Goal: Task Accomplishment & Management: Manage account settings

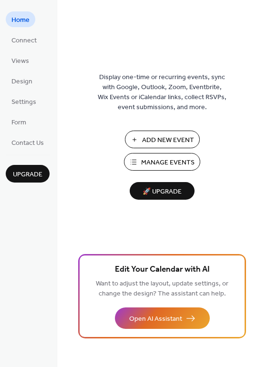
click at [151, 159] on span "Manage Events" at bounding box center [167, 163] width 53 height 10
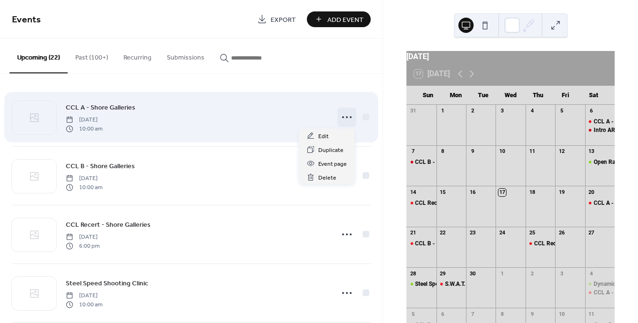
click at [342, 116] on icon at bounding box center [346, 117] width 15 height 15
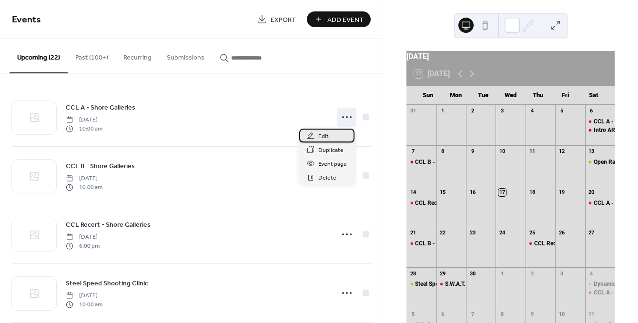
click at [322, 135] on span "Edit" at bounding box center [323, 136] width 10 height 10
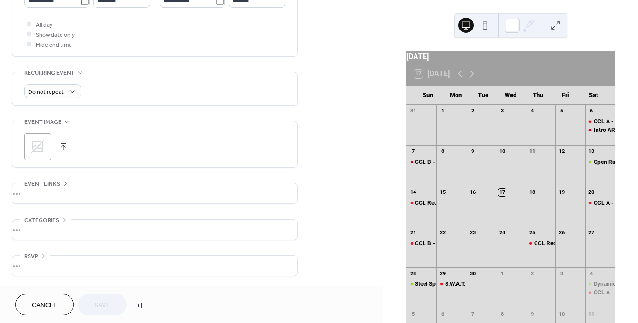
scroll to position [353, 0]
click at [137, 300] on button "button" at bounding box center [138, 304] width 17 height 19
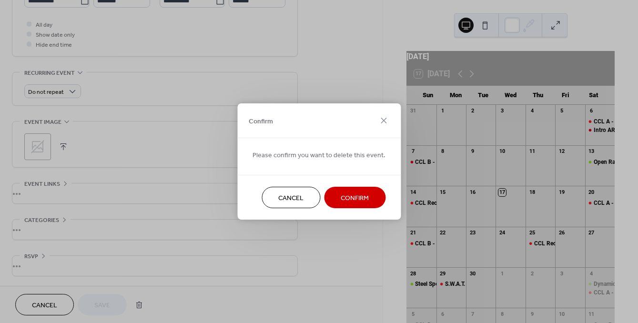
click at [348, 194] on span "Confirm" at bounding box center [355, 198] width 28 height 10
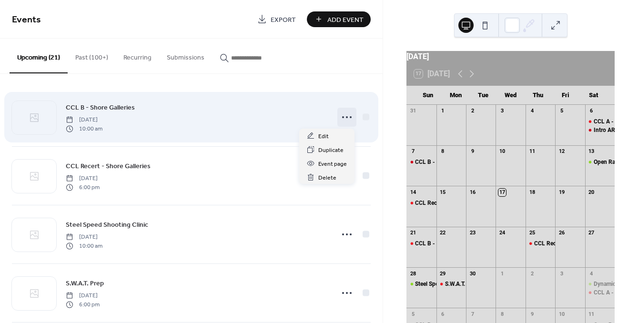
click at [339, 118] on icon at bounding box center [346, 117] width 15 height 15
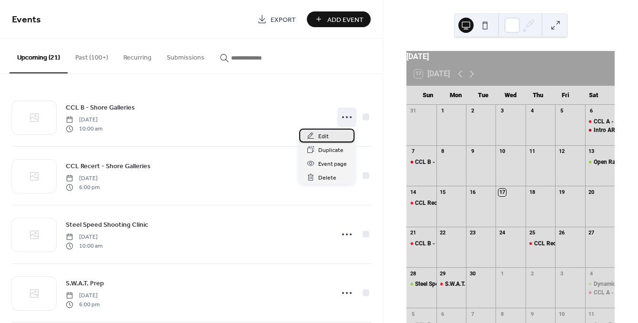
click at [318, 133] on div "Edit" at bounding box center [326, 136] width 55 height 14
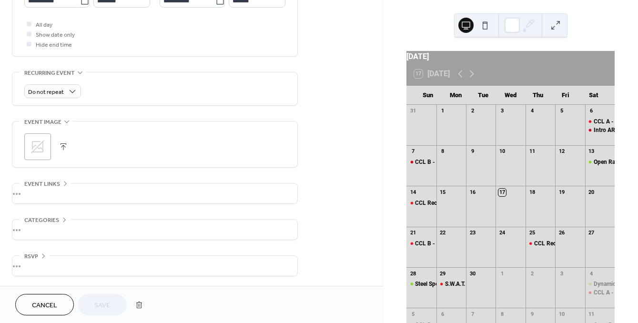
scroll to position [353, 0]
click at [136, 301] on button "button" at bounding box center [138, 304] width 17 height 19
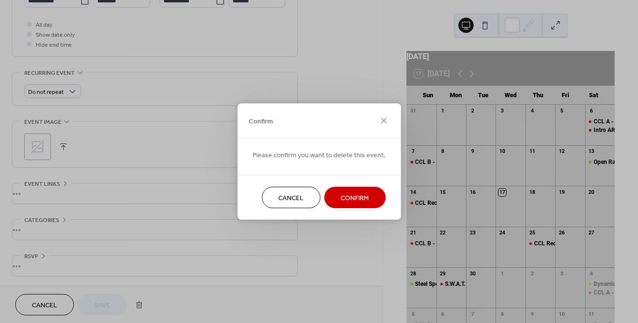
click at [360, 196] on span "Confirm" at bounding box center [355, 198] width 28 height 10
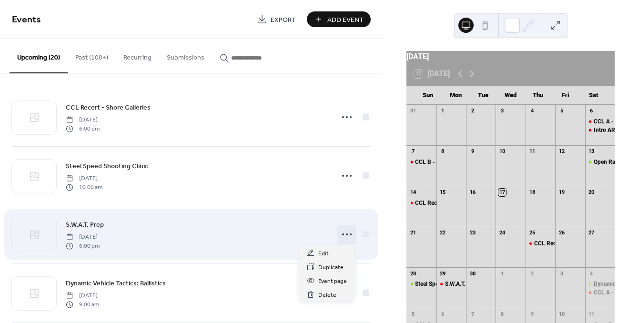
click at [342, 234] on circle at bounding box center [343, 234] width 2 height 2
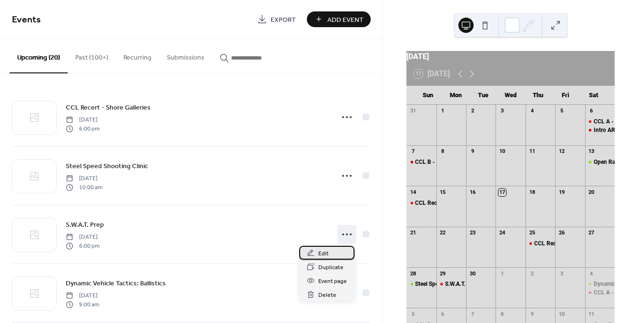
click at [321, 255] on span "Edit" at bounding box center [323, 254] width 10 height 10
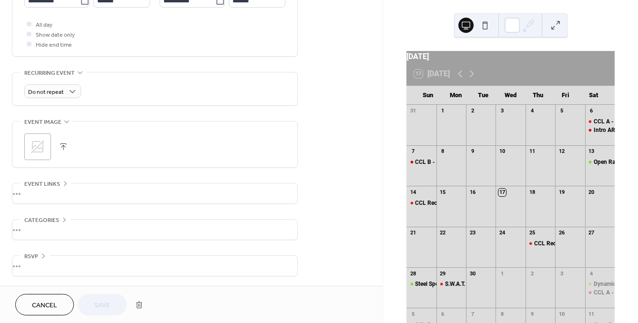
scroll to position [353, 0]
click at [138, 305] on button "button" at bounding box center [138, 304] width 17 height 19
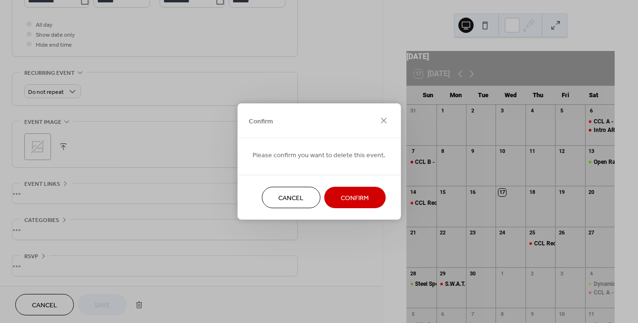
click at [346, 203] on span "Confirm" at bounding box center [355, 198] width 28 height 10
